Goal: Task Accomplishment & Management: Manage account settings

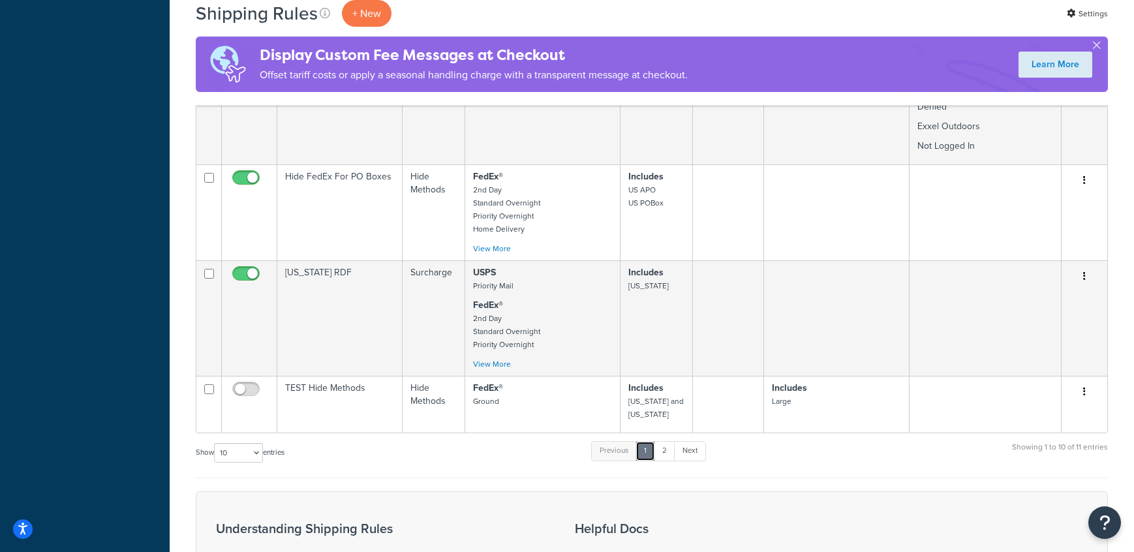
scroll to position [1343, 0]
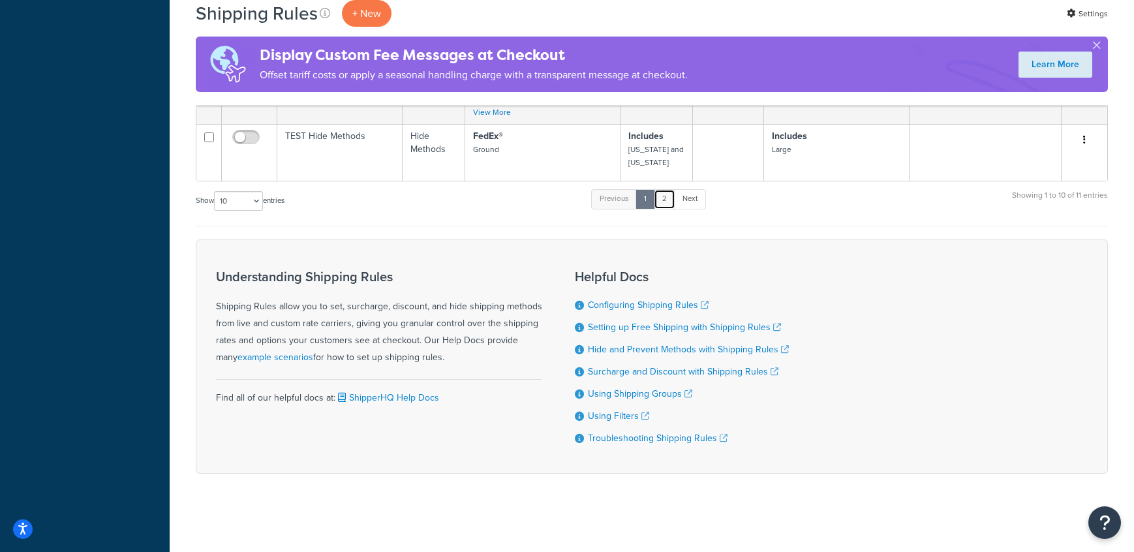
click at [666, 200] on link "2" at bounding box center [665, 199] width 22 height 20
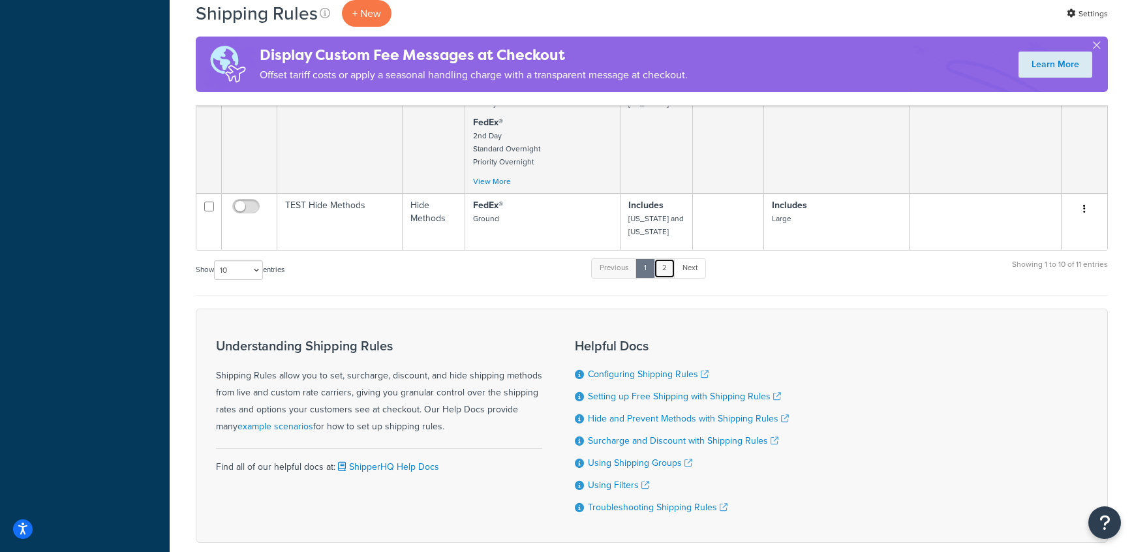
scroll to position [1304, 0]
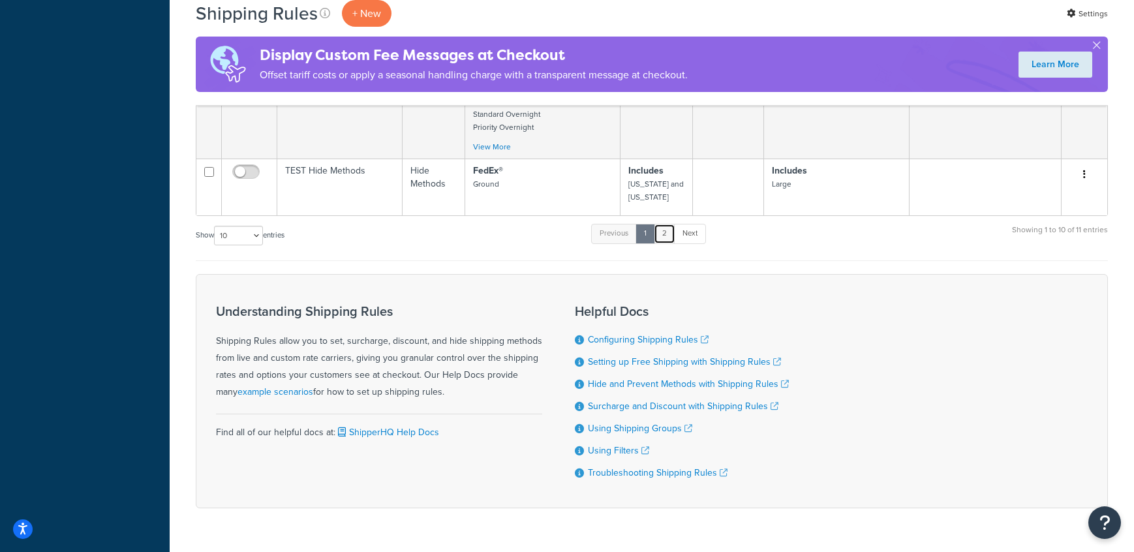
click at [669, 234] on link "2" at bounding box center [665, 234] width 22 height 20
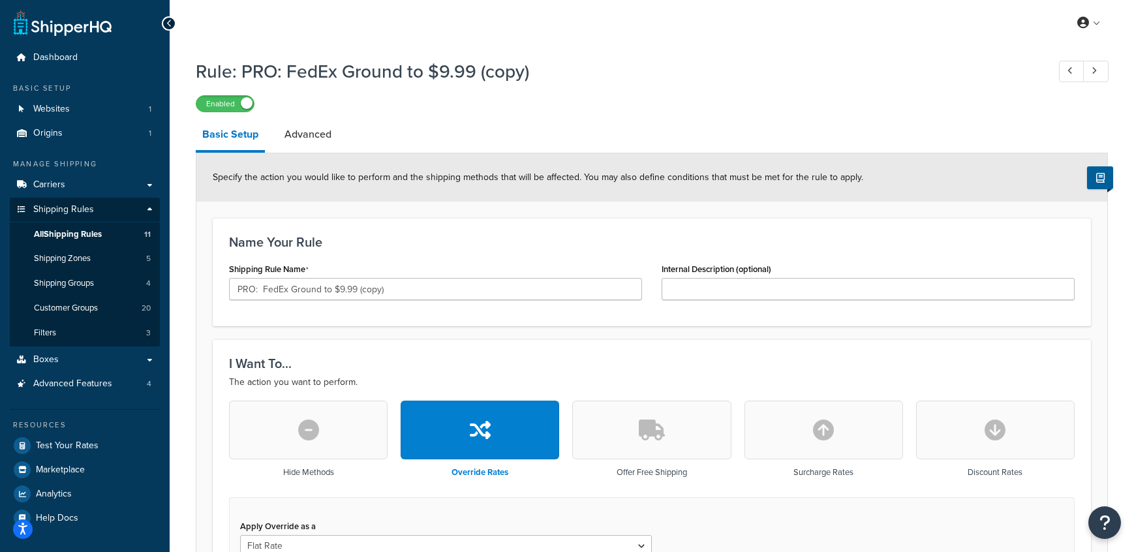
select select "LOCATION"
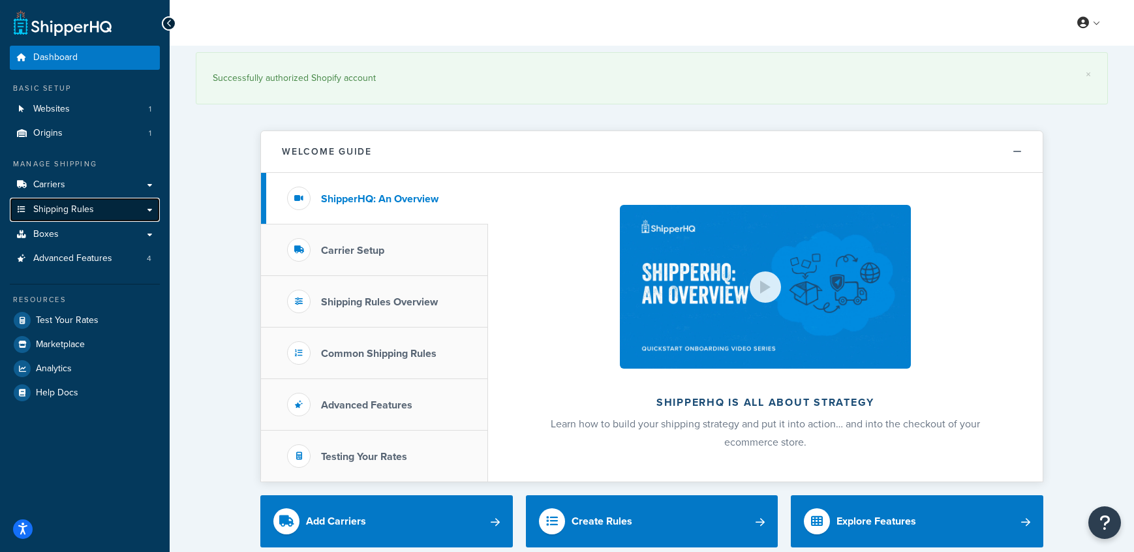
click at [98, 198] on link "Shipping Rules" at bounding box center [85, 210] width 150 height 24
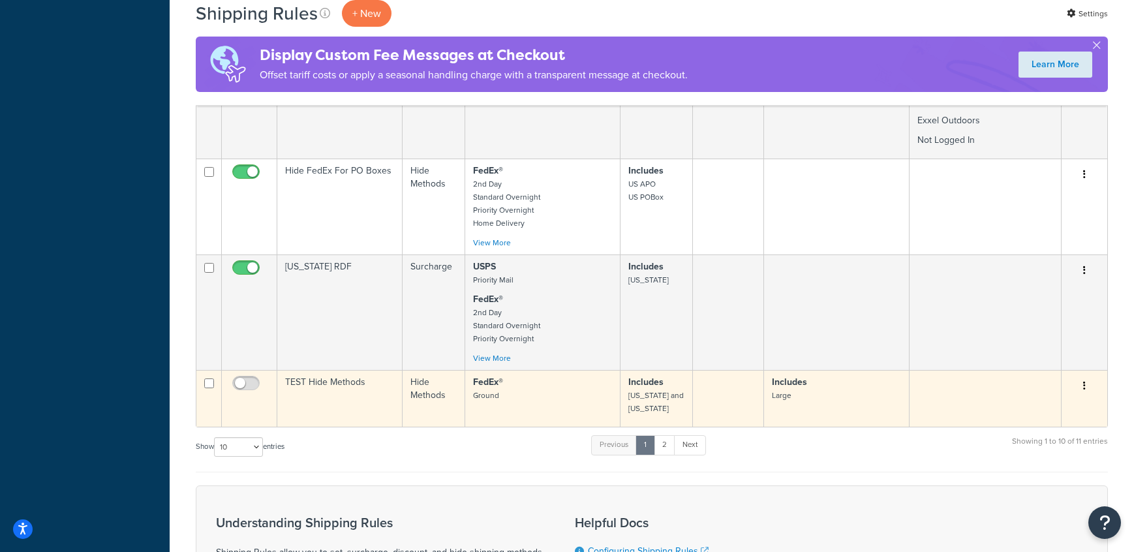
scroll to position [1343, 0]
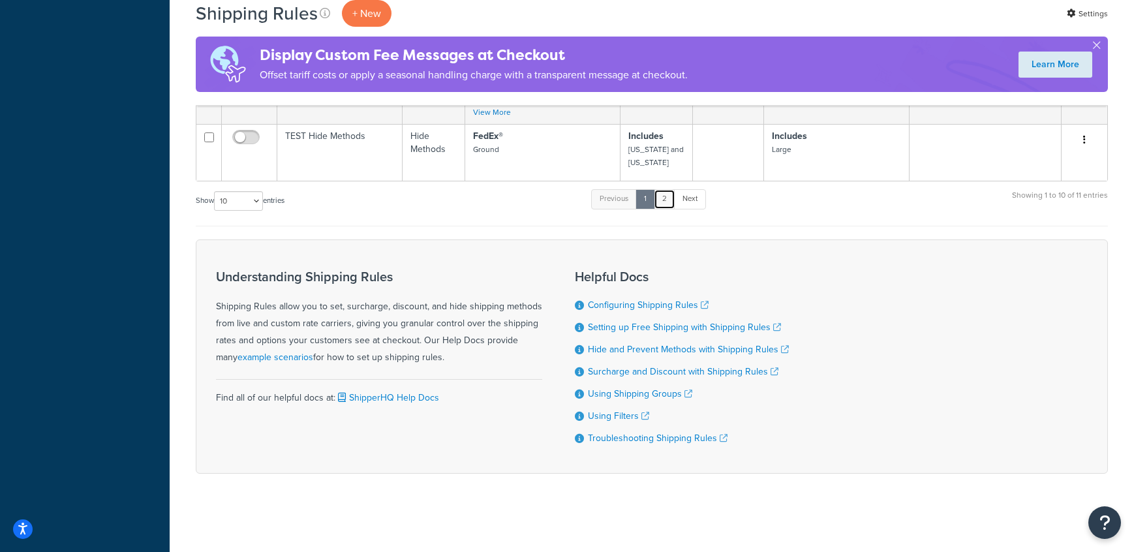
click at [667, 200] on link "2" at bounding box center [665, 199] width 22 height 20
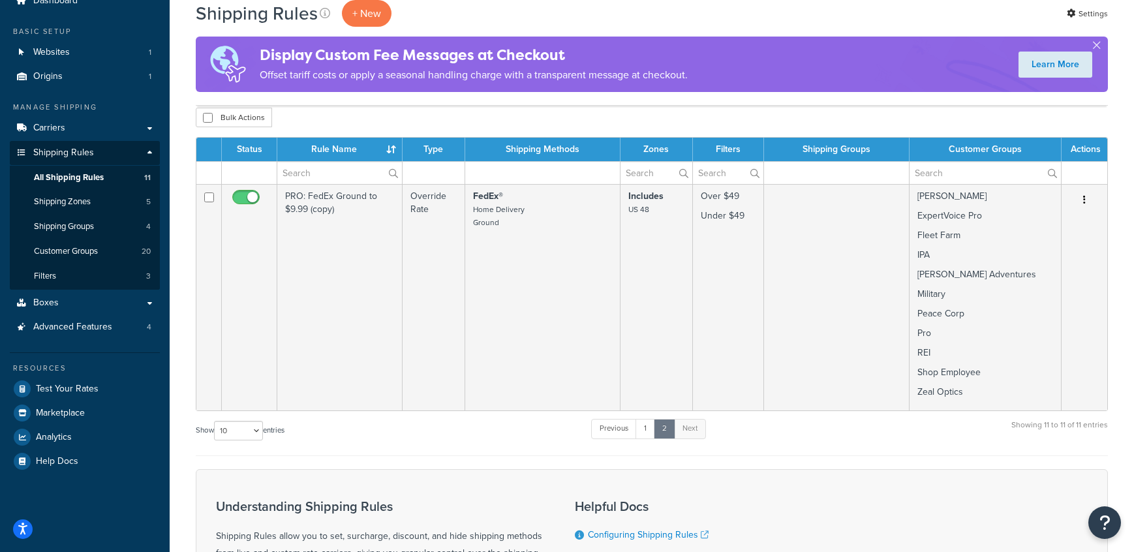
scroll to position [0, 0]
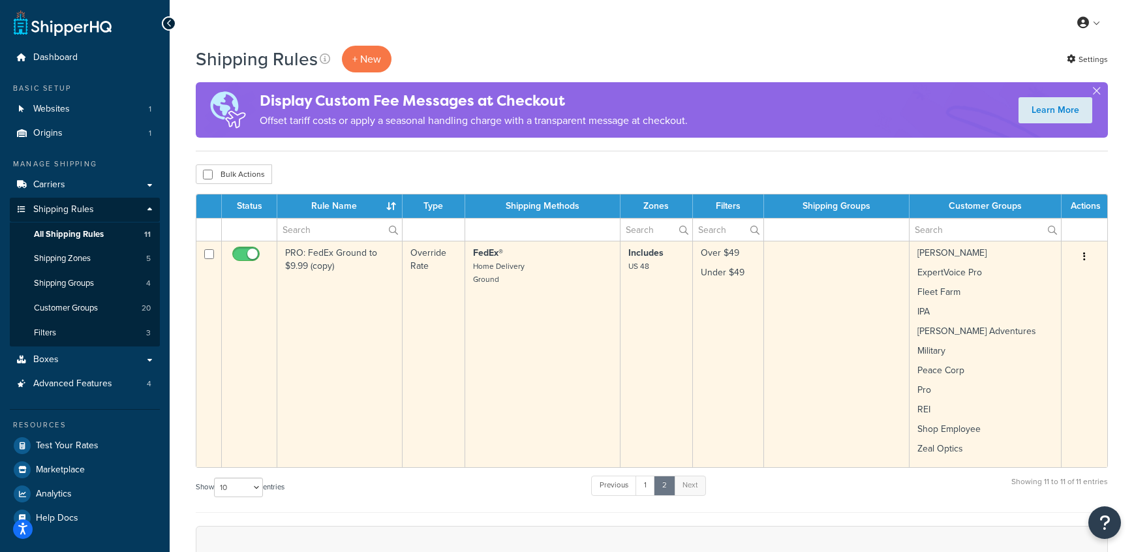
click at [1085, 257] on icon "button" at bounding box center [1084, 256] width 3 height 9
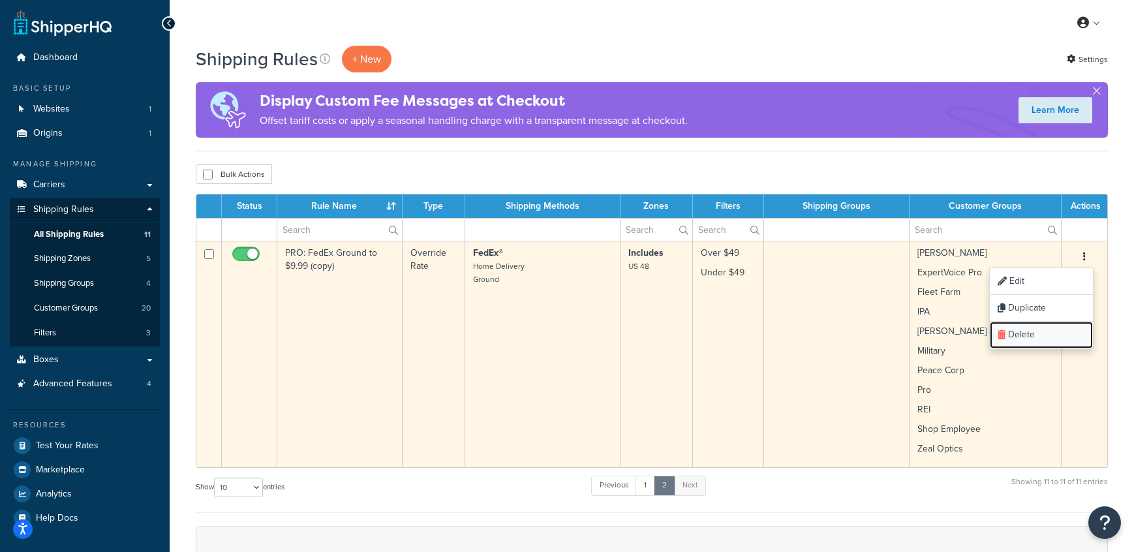
click at [1055, 334] on link "Delete" at bounding box center [1041, 335] width 103 height 27
click at [1006, 335] on link "Delete" at bounding box center [1041, 335] width 103 height 27
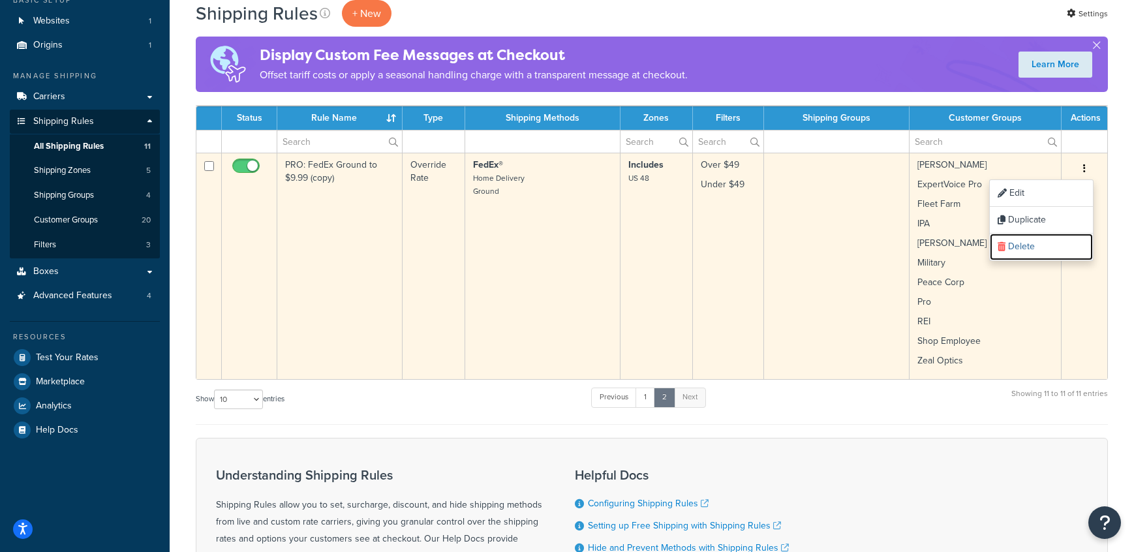
scroll to position [63, 0]
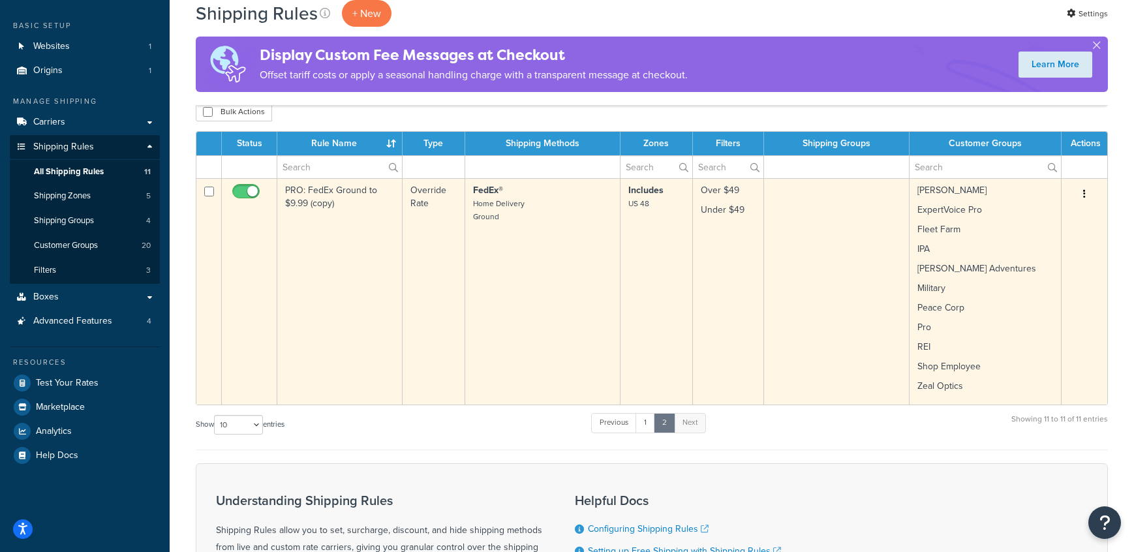
click at [1080, 192] on button "button" at bounding box center [1084, 194] width 18 height 21
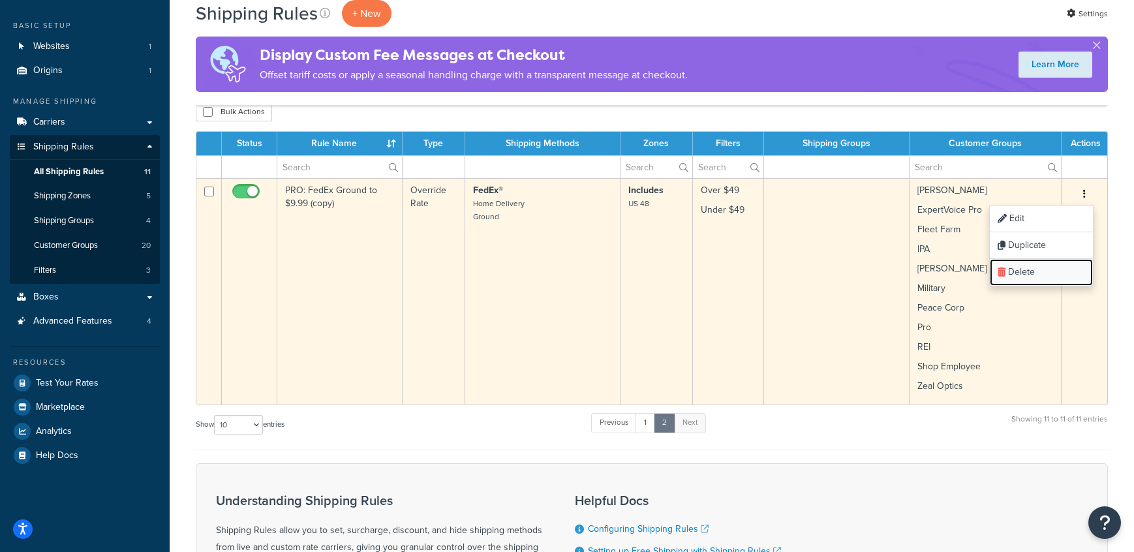
click at [1040, 269] on link "Delete" at bounding box center [1041, 272] width 103 height 27
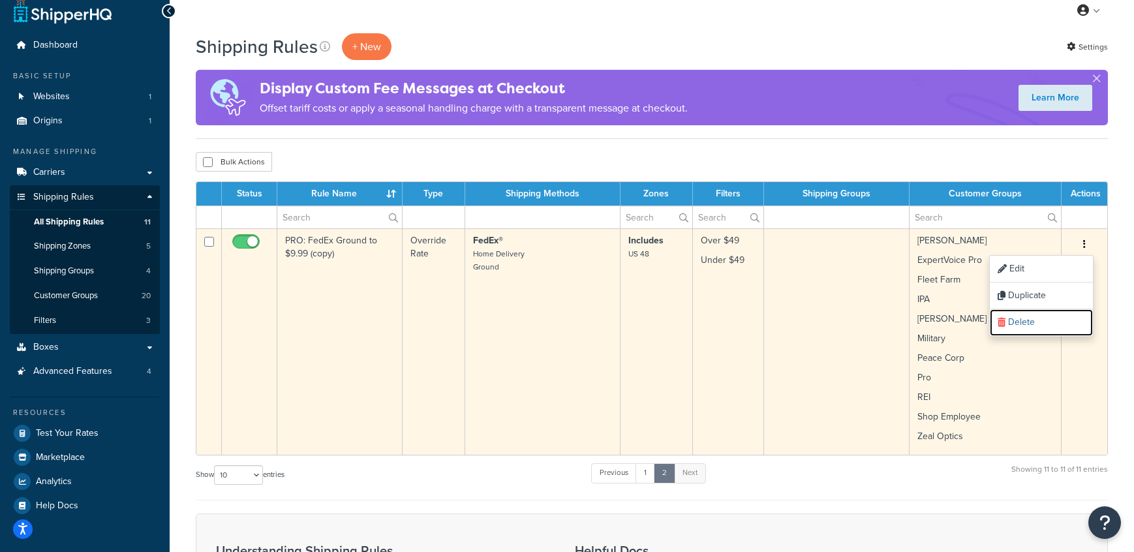
scroll to position [0, 0]
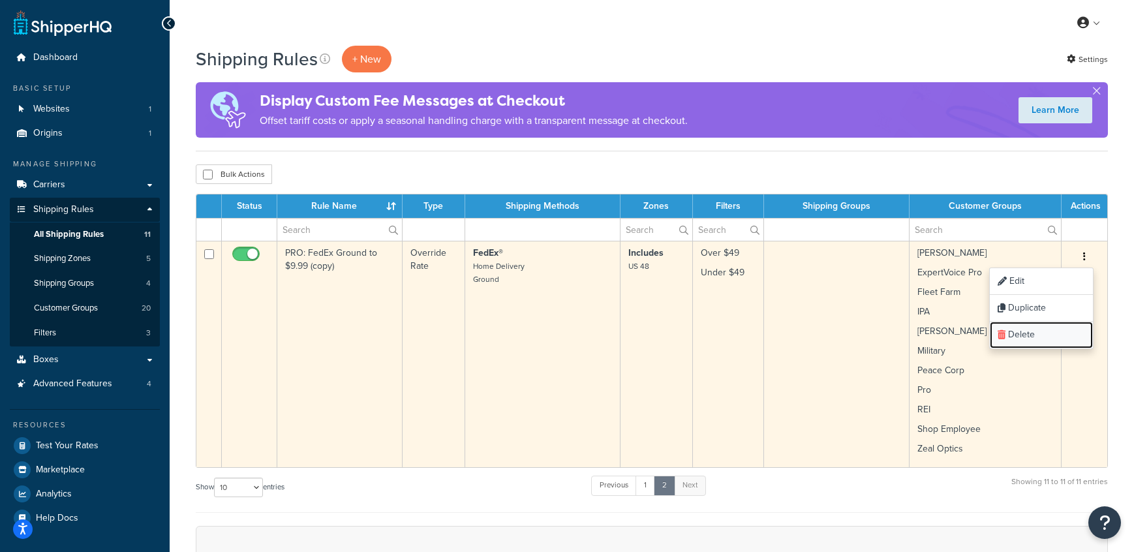
click at [1025, 337] on link "Delete" at bounding box center [1041, 335] width 103 height 27
click at [239, 254] on input "checkbox" at bounding box center [248, 257] width 36 height 16
checkbox input "false"
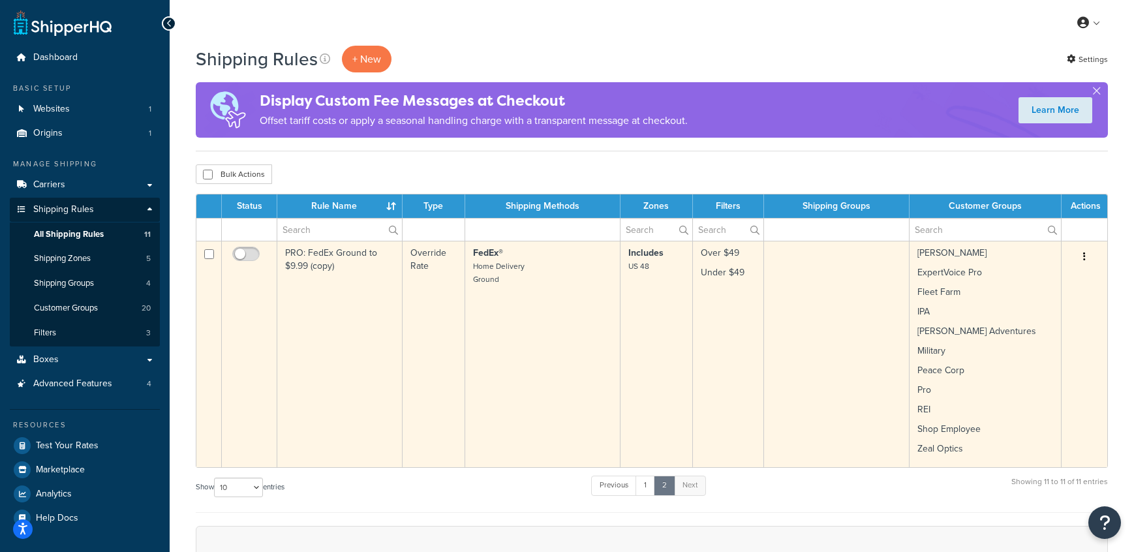
click at [1092, 254] on button "button" at bounding box center [1084, 257] width 18 height 21
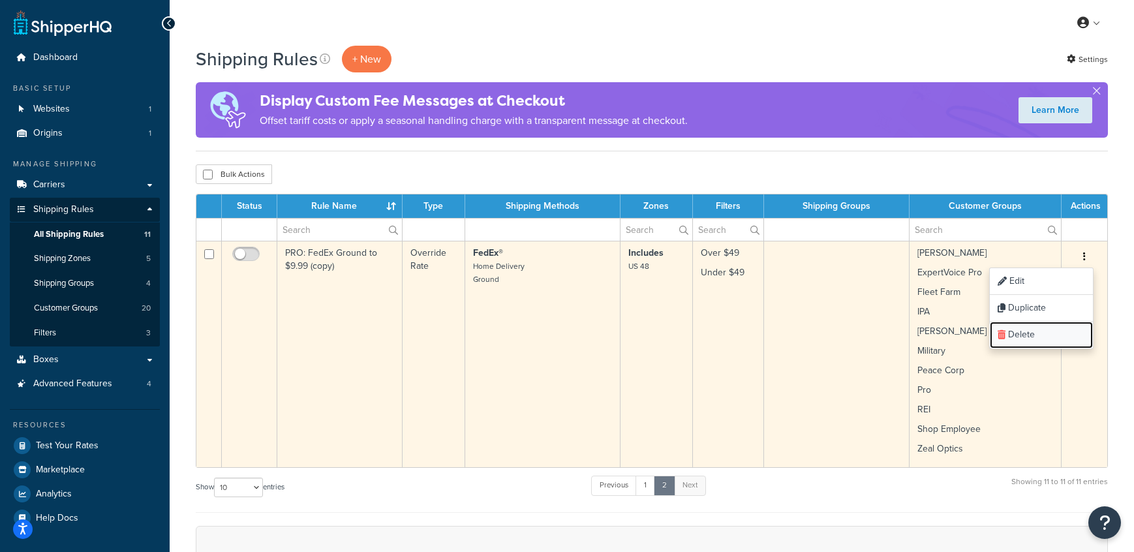
click at [1035, 330] on link "Delete" at bounding box center [1041, 335] width 103 height 27
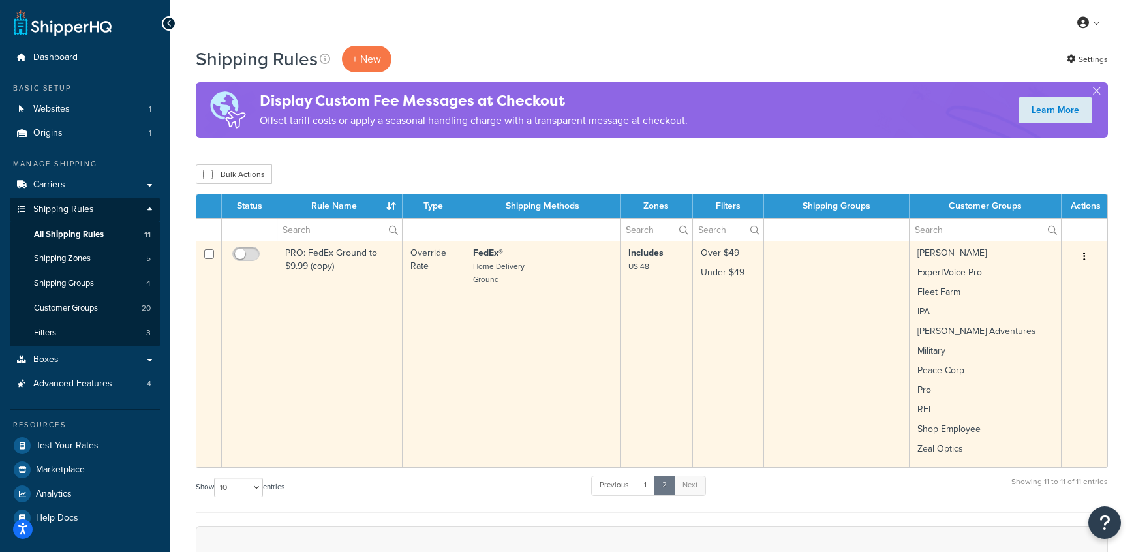
click at [1081, 260] on button "button" at bounding box center [1084, 257] width 18 height 21
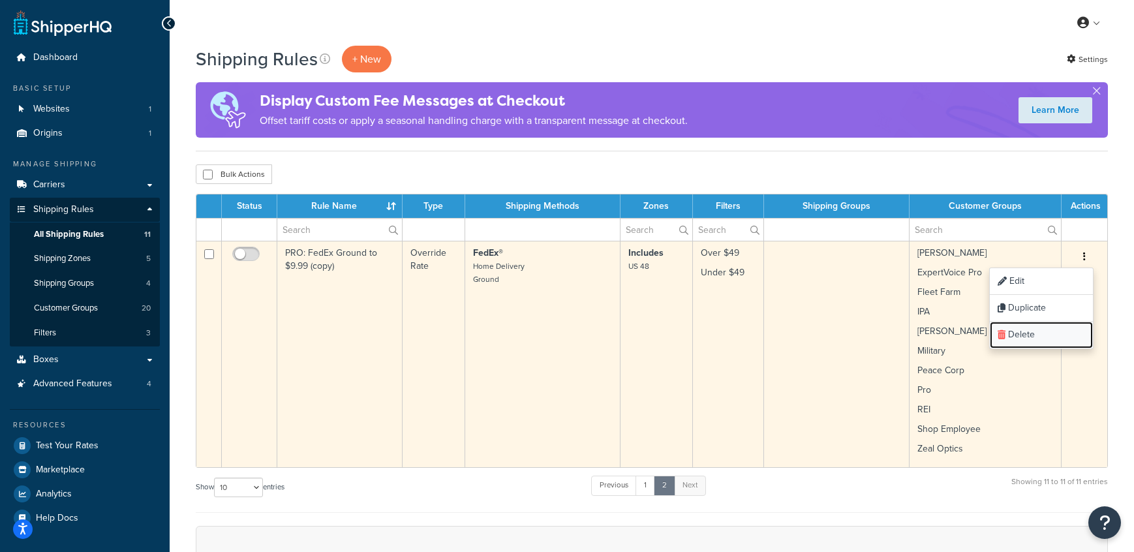
click at [1038, 341] on link "Delete" at bounding box center [1041, 335] width 103 height 27
click at [1005, 333] on link "Delete" at bounding box center [1041, 335] width 103 height 27
click at [1003, 333] on icon at bounding box center [1001, 334] width 8 height 9
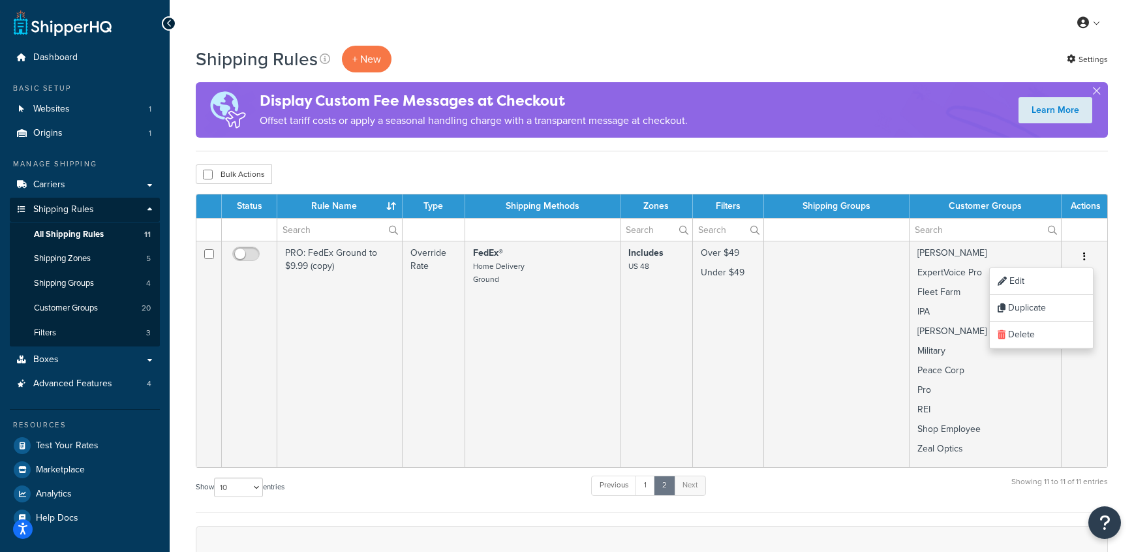
click at [862, 488] on div "Show 10 15 25 50 100 1000 entries Previous 1 2 Next Showing 11 to 11 of 11 entr…" at bounding box center [652, 493] width 912 height 38
click at [648, 488] on link "1" at bounding box center [645, 486] width 20 height 20
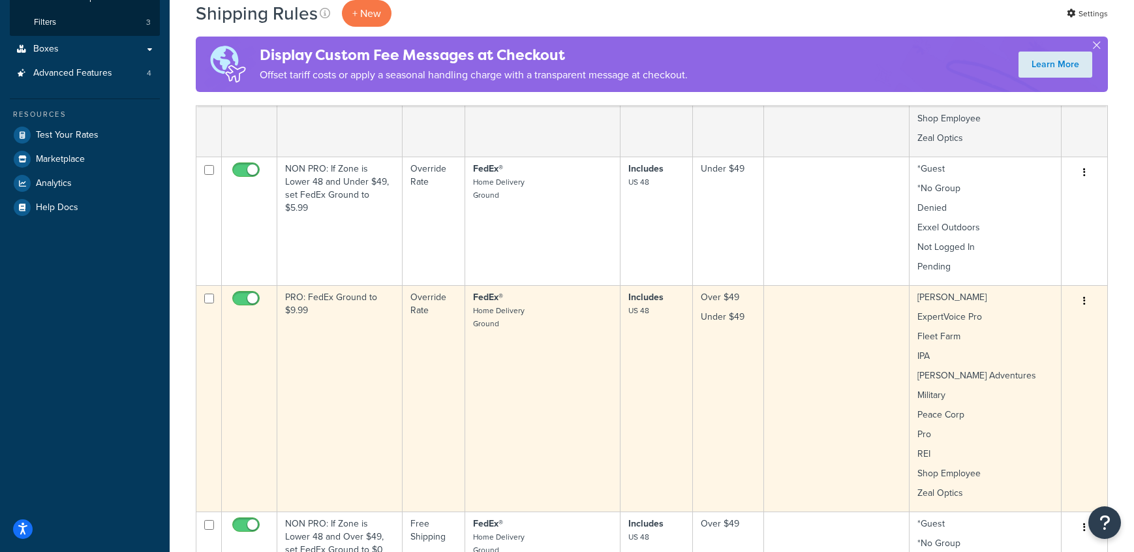
scroll to position [275, 0]
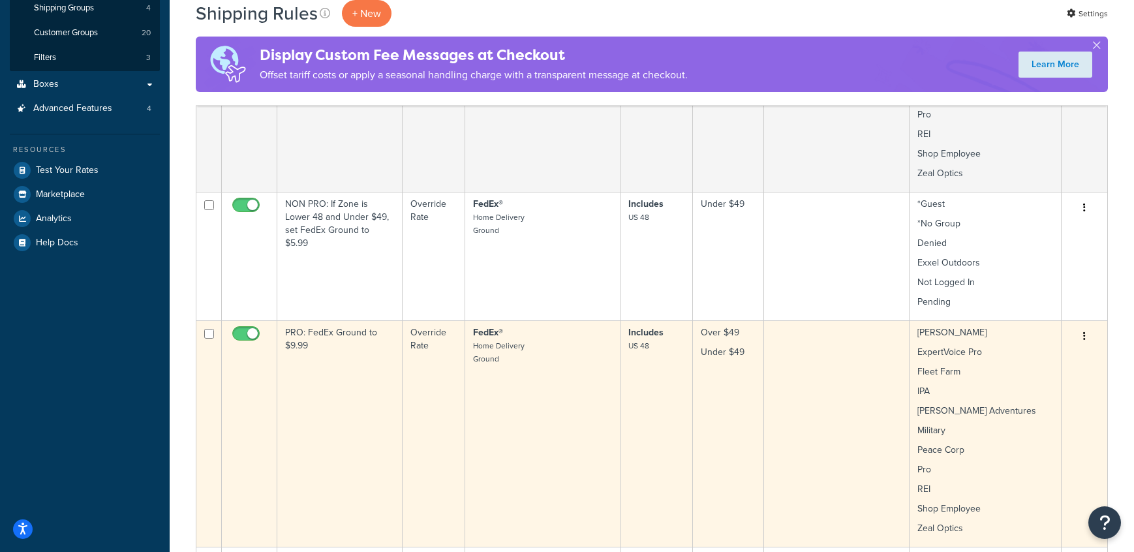
click at [375, 337] on td "PRO: FedEx Ground to $9.99" at bounding box center [339, 433] width 125 height 226
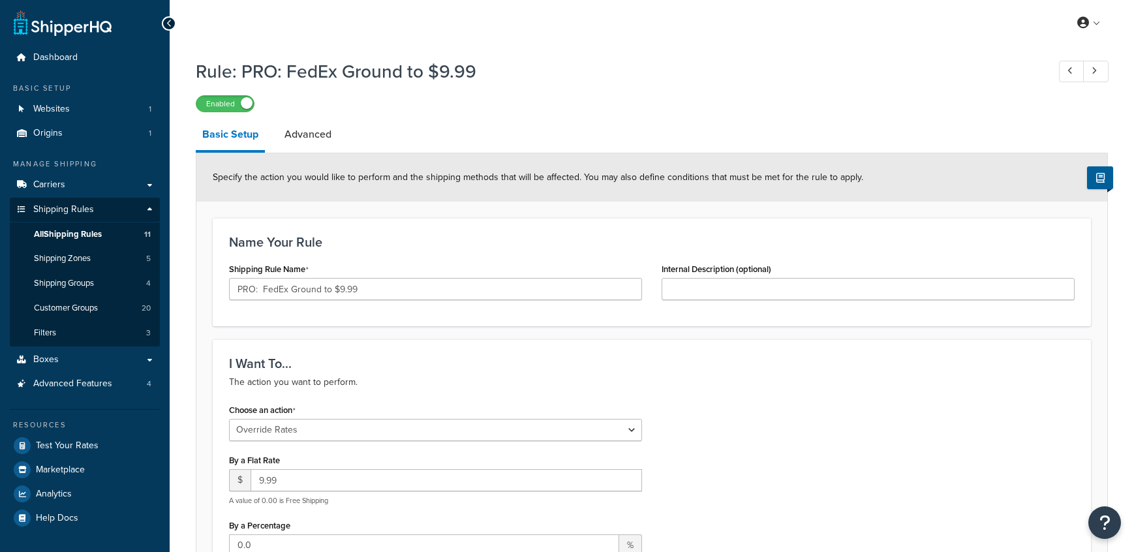
select select "OVERRIDE"
select select "LOCATION"
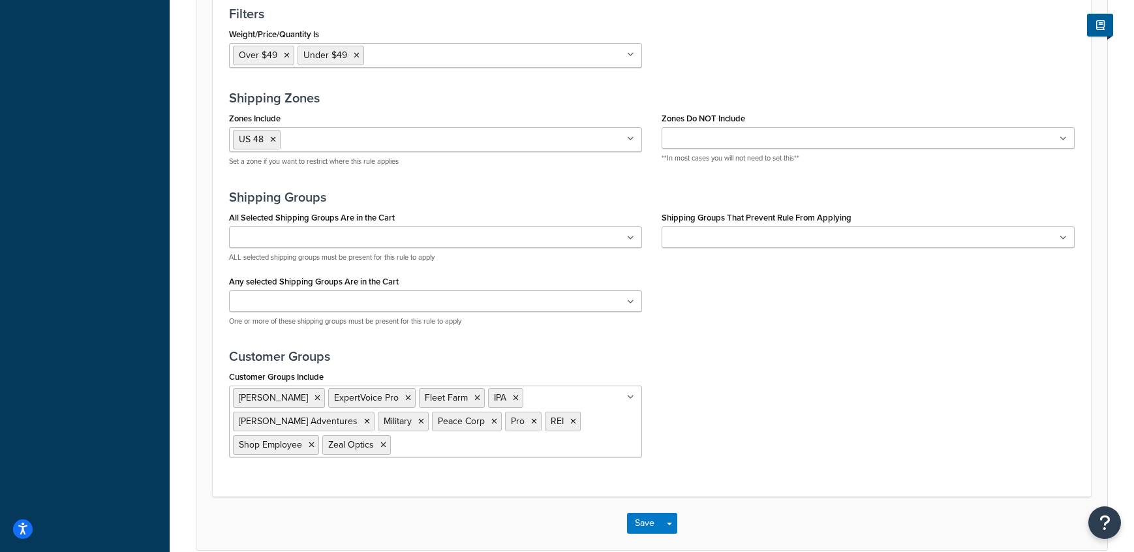
scroll to position [1106, 0]
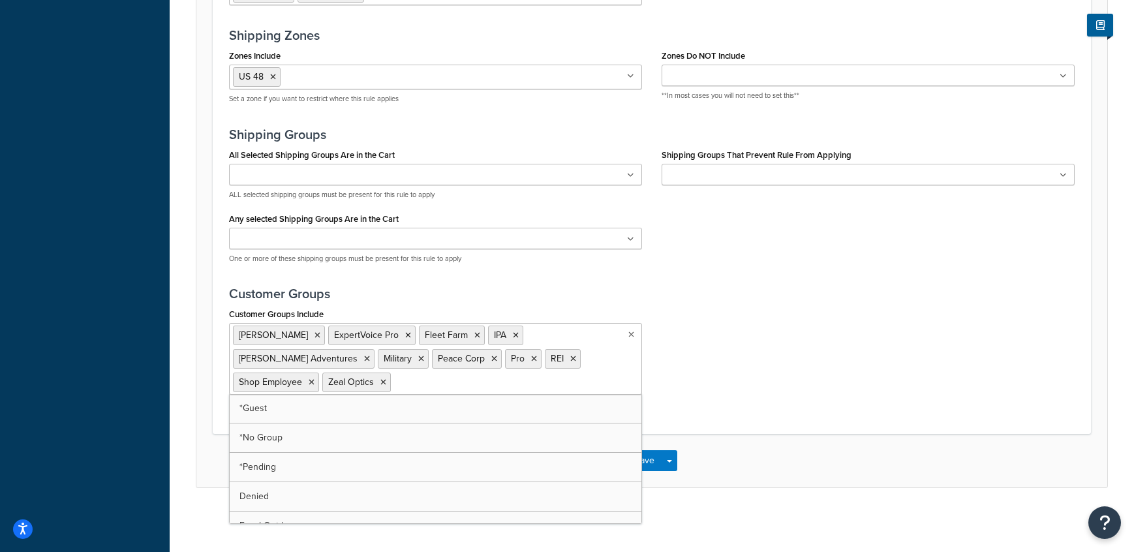
click at [601, 385] on ul "[PERSON_NAME] ExpertVoice Pro Fleet Farm IPA [PERSON_NAME] Adventures Military …" at bounding box center [435, 359] width 413 height 72
